Goal: Navigation & Orientation: Find specific page/section

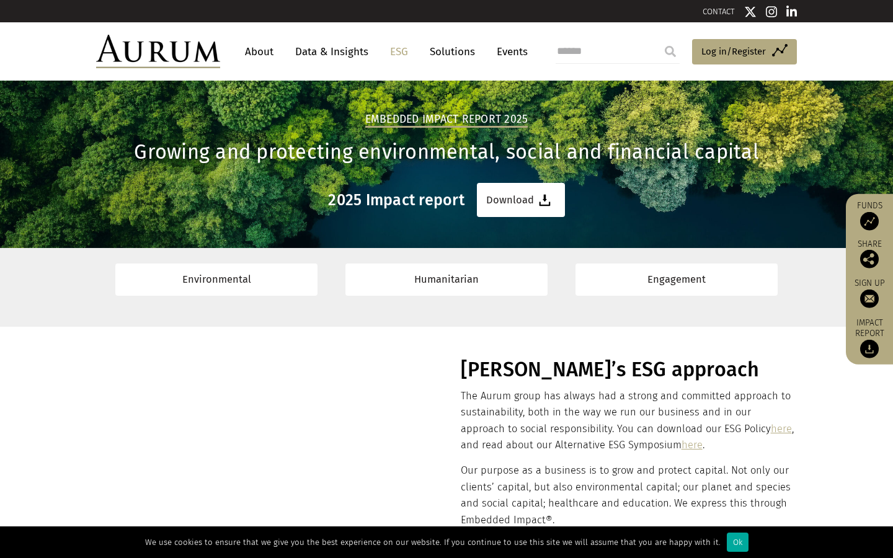
click at [260, 47] on link "About" at bounding box center [259, 51] width 41 height 23
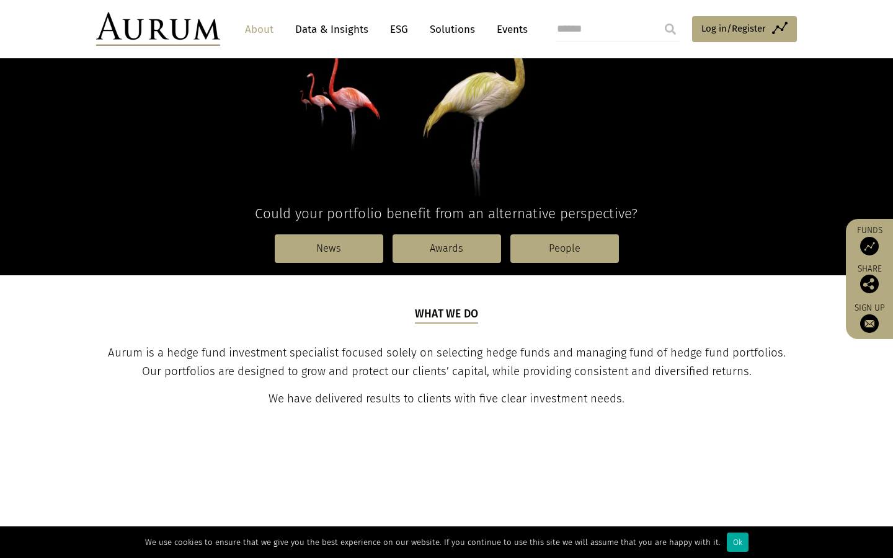
scroll to position [303, 0]
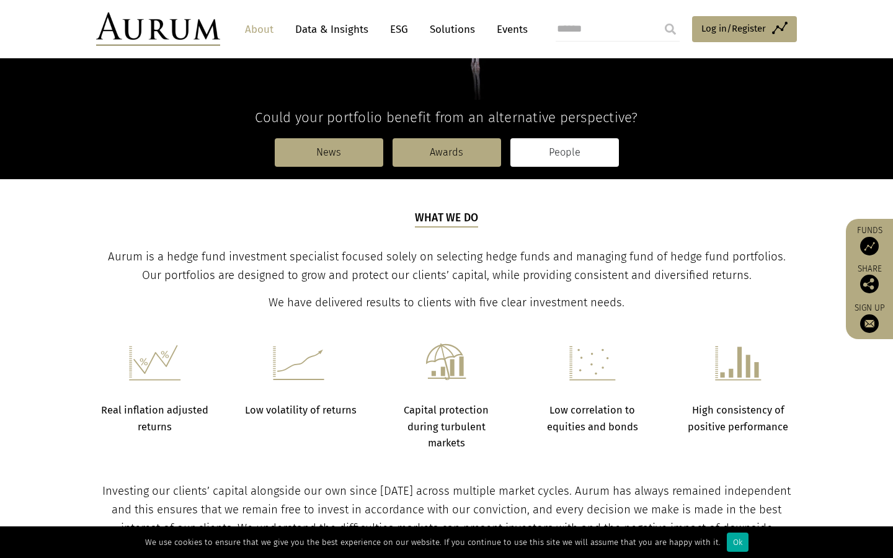
click at [552, 164] on link "People" at bounding box center [564, 152] width 108 height 29
